Goal: Transaction & Acquisition: Obtain resource

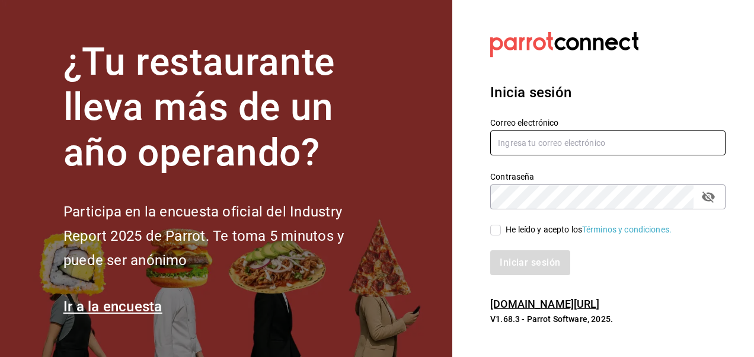
click at [526, 141] on input "text" at bounding box center [607, 142] width 235 height 25
type input "bramosal@outlook.com"
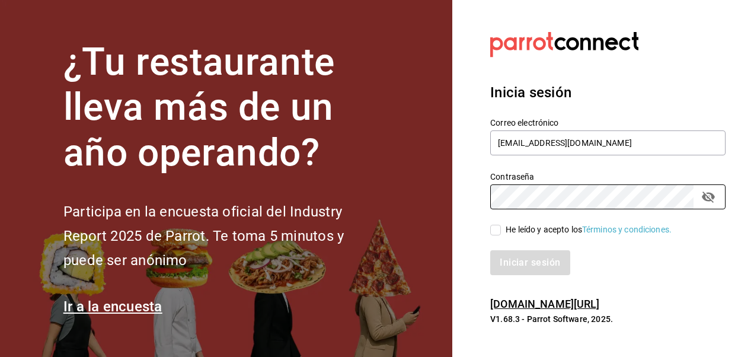
click at [493, 232] on input "He leído y acepto los Términos y condiciones." at bounding box center [495, 230] width 11 height 11
checkbox input "true"
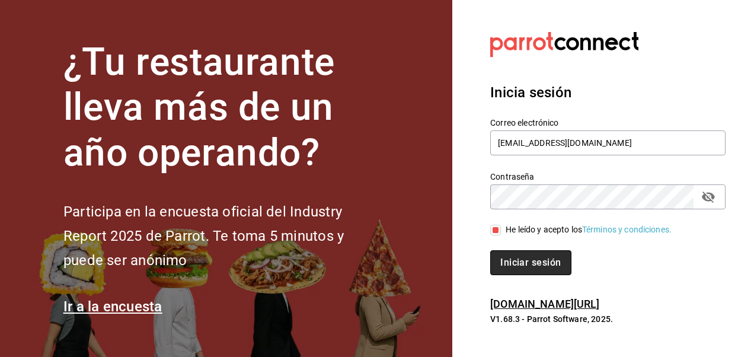
click at [545, 273] on button "Iniciar sesión" at bounding box center [530, 262] width 81 height 25
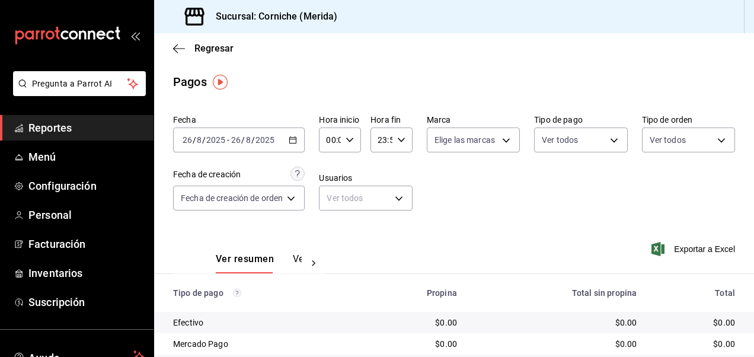
click at [287, 137] on div "[DATE] [DATE] - [DATE] [DATE]" at bounding box center [239, 139] width 132 height 25
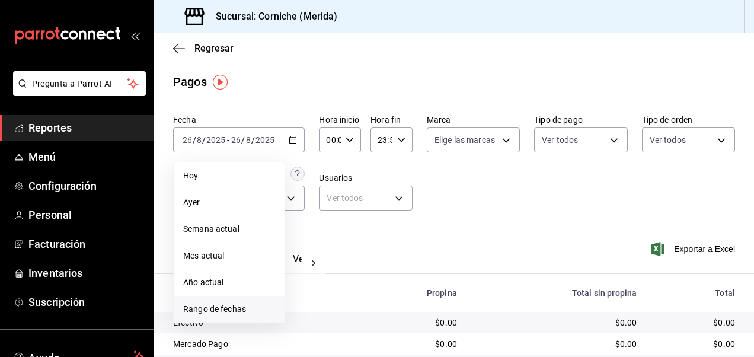
click at [208, 309] on span "Rango de fechas" at bounding box center [229, 309] width 92 height 12
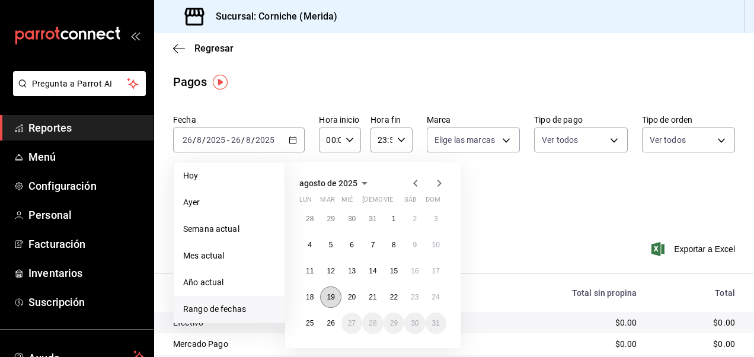
click at [329, 298] on abbr "19" at bounding box center [331, 297] width 8 height 8
click at [307, 327] on button "25" at bounding box center [309, 322] width 21 height 21
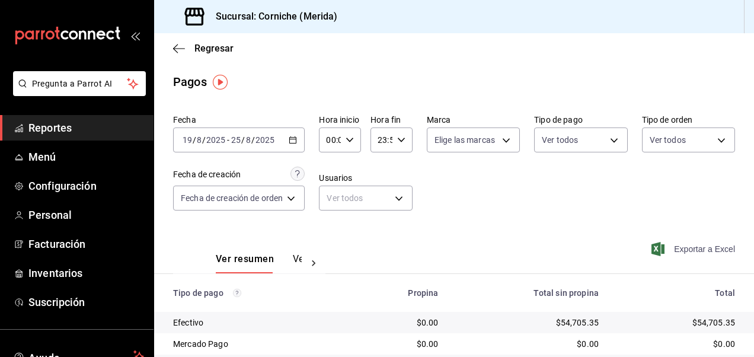
click at [700, 251] on span "Exportar a Excel" at bounding box center [694, 249] width 81 height 14
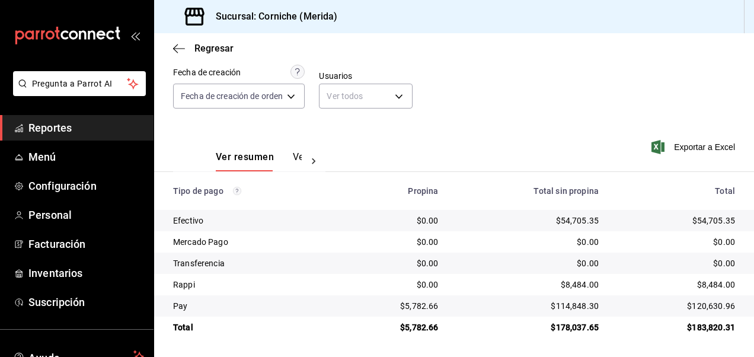
scroll to position [102, 0]
click at [388, 155] on div "Ver resumen Ver pagos Exportar a Excel" at bounding box center [454, 154] width 600 height 63
